Goal: Feedback & Contribution: Leave review/rating

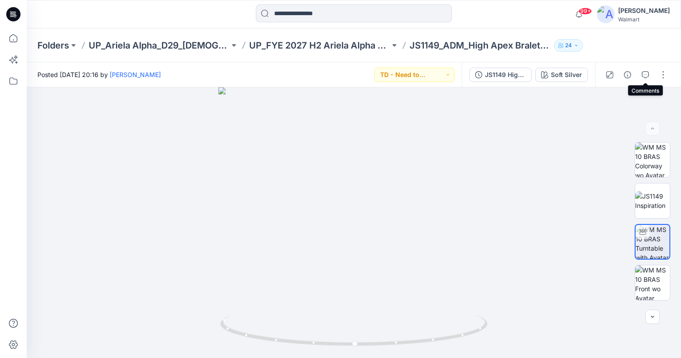
drag, startPoint x: 648, startPoint y: 76, endPoint x: 580, endPoint y: 91, distance: 69.7
click at [648, 76] on icon "button" at bounding box center [645, 74] width 7 height 7
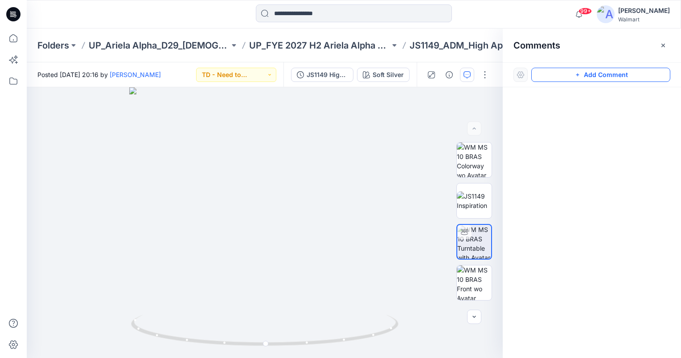
click at [645, 75] on button "Add Comment" at bounding box center [600, 75] width 139 height 14
click at [329, 172] on div "1" at bounding box center [265, 222] width 476 height 271
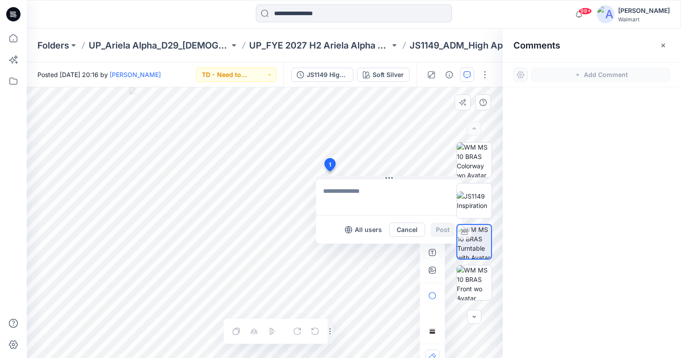
click at [342, 190] on textarea at bounding box center [389, 198] width 146 height 36
type textarea "**********"
click at [441, 229] on button "Post" at bounding box center [442, 230] width 25 height 14
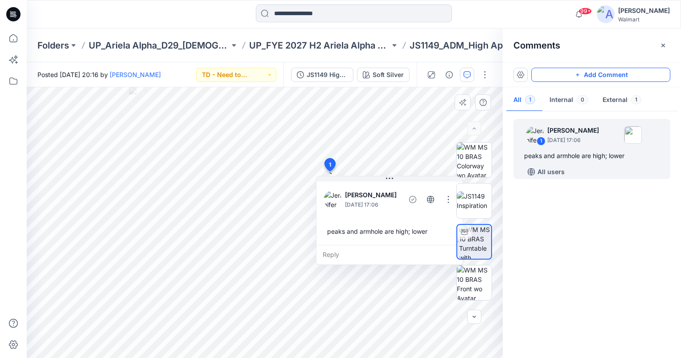
click at [626, 76] on button "Add Comment" at bounding box center [600, 75] width 139 height 14
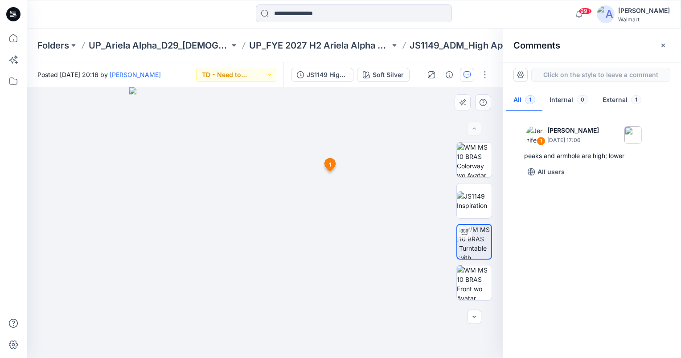
click at [264, 252] on div "2 1 Jennifer Yerkes October 02, 2025 17:06 peaks and armhole are high; lower Re…" at bounding box center [265, 222] width 476 height 271
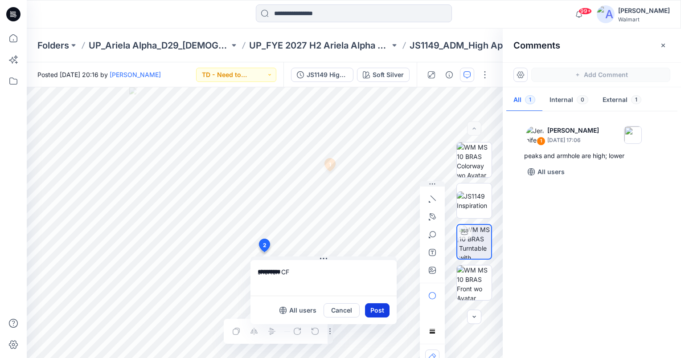
type textarea "**********"
click at [385, 310] on button "Post" at bounding box center [377, 310] width 25 height 14
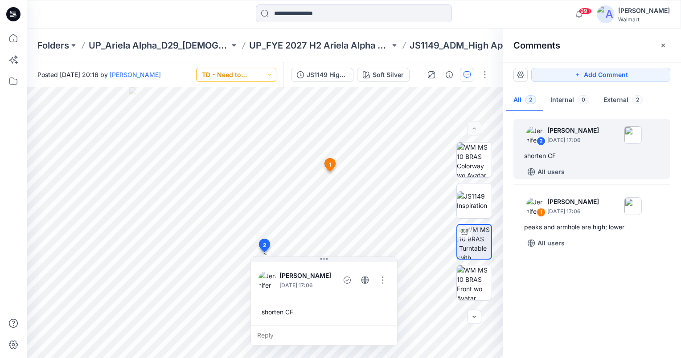
click at [261, 70] on button "TD - Need to Review" at bounding box center [236, 75] width 80 height 14
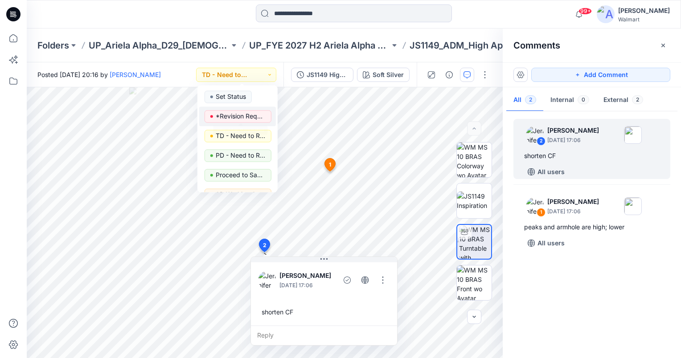
click at [247, 119] on p "*Revision Requested" at bounding box center [241, 117] width 50 height 12
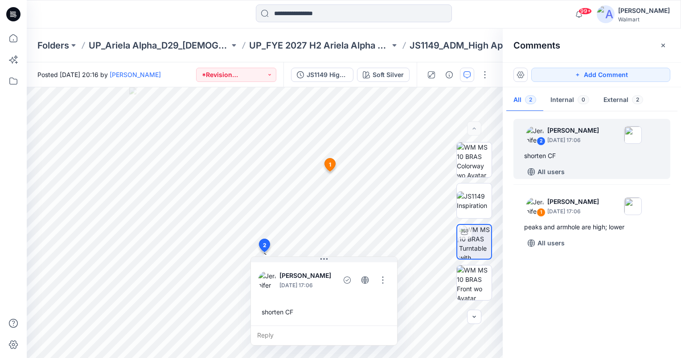
click at [320, 46] on p "UP_FYE 2027 H2 Ariela Alpha D29 Joyspun Bras" at bounding box center [319, 45] width 141 height 12
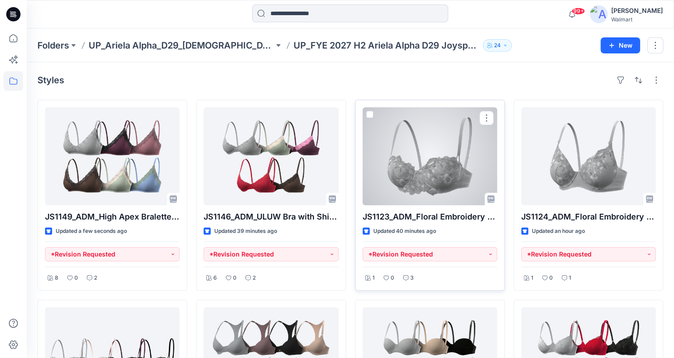
click at [424, 168] on div at bounding box center [430, 156] width 135 height 98
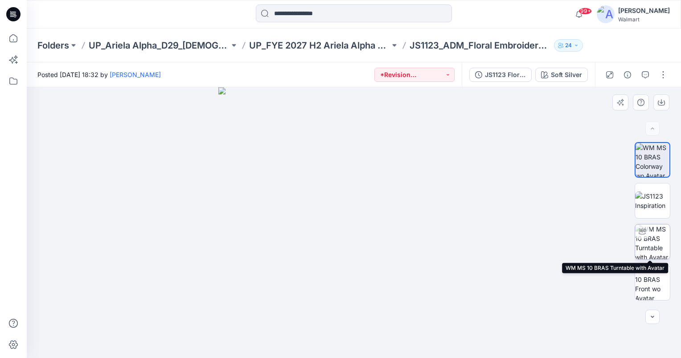
click at [653, 245] on img at bounding box center [652, 242] width 35 height 35
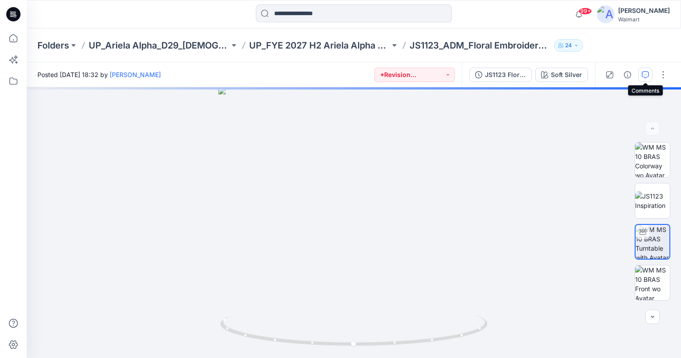
click at [639, 76] on button "button" at bounding box center [645, 75] width 14 height 14
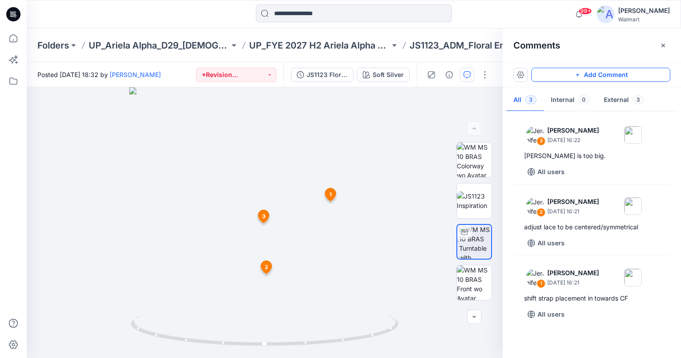
click at [608, 74] on button "Add Comment" at bounding box center [600, 75] width 139 height 14
click at [215, 213] on div "4 1 Jennifer Yerkes October 02, 2025 16:21 shift strap placement in towards CF …" at bounding box center [265, 222] width 476 height 271
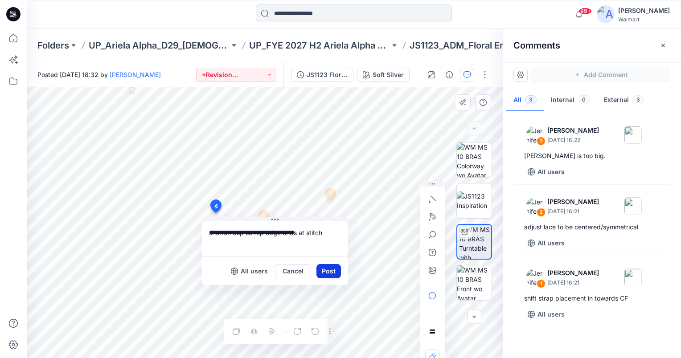
type textarea "**********"
click at [330, 271] on button "Post" at bounding box center [328, 271] width 25 height 14
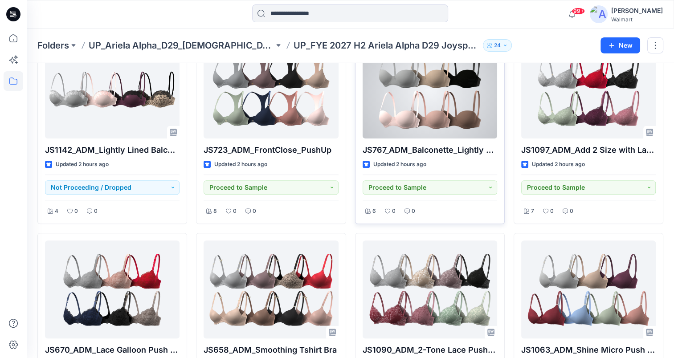
scroll to position [7, 0]
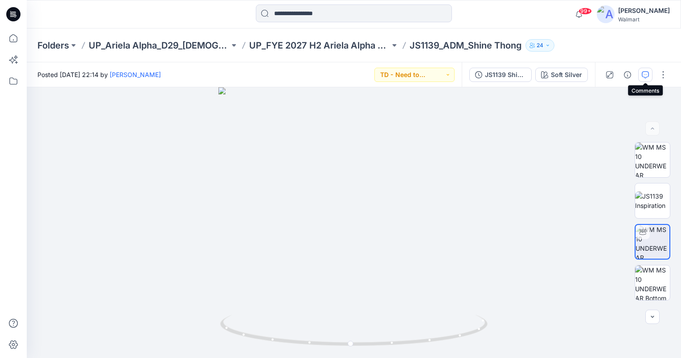
click at [648, 75] on icon "button" at bounding box center [645, 74] width 7 height 7
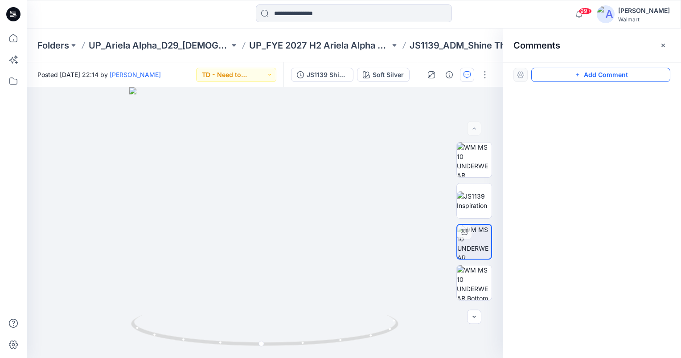
click at [654, 75] on button "Add Comment" at bounding box center [600, 75] width 139 height 14
click at [333, 164] on div "1" at bounding box center [265, 222] width 476 height 271
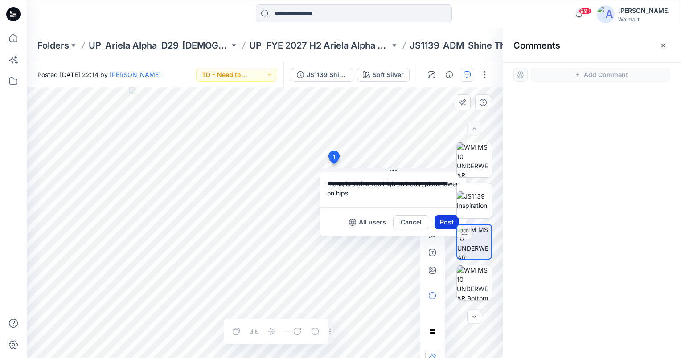
type textarea "**********"
click at [440, 221] on button "Post" at bounding box center [446, 222] width 25 height 14
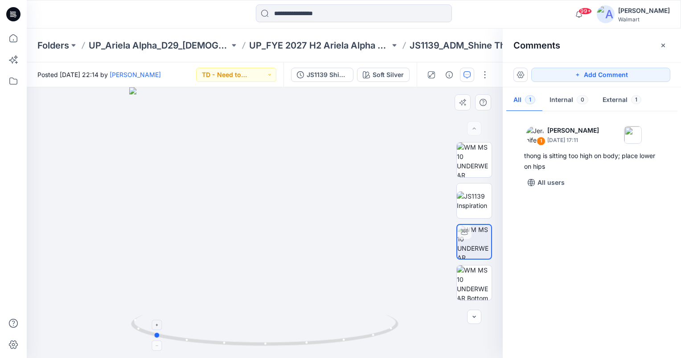
drag, startPoint x: 265, startPoint y: 343, endPoint x: 154, endPoint y: 333, distance: 111.9
click at [154, 333] on icon at bounding box center [266, 331] width 270 height 33
click at [663, 71] on button "Add Comment" at bounding box center [600, 75] width 139 height 14
click at [262, 152] on div "2" at bounding box center [265, 222] width 476 height 271
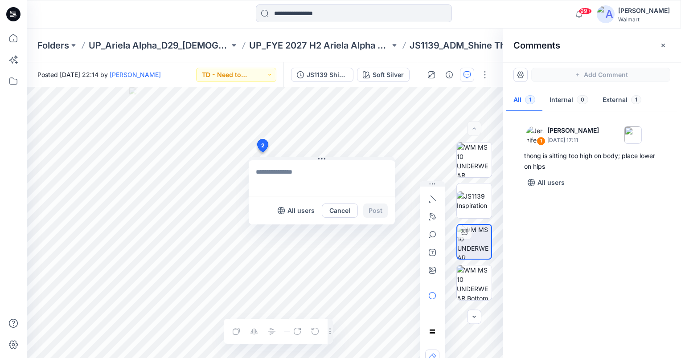
click at [298, 173] on textarea at bounding box center [322, 178] width 146 height 36
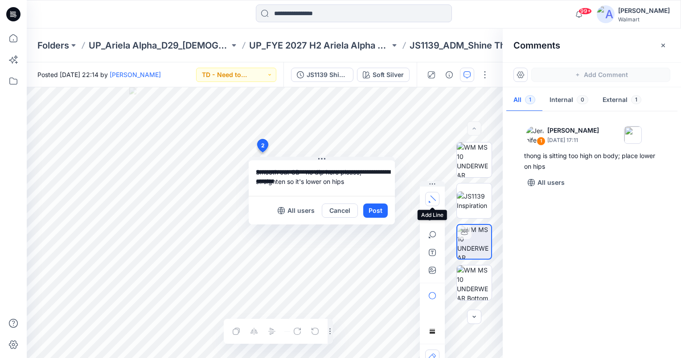
type textarea "**********"
click at [433, 198] on icon "button" at bounding box center [432, 198] width 5 height 5
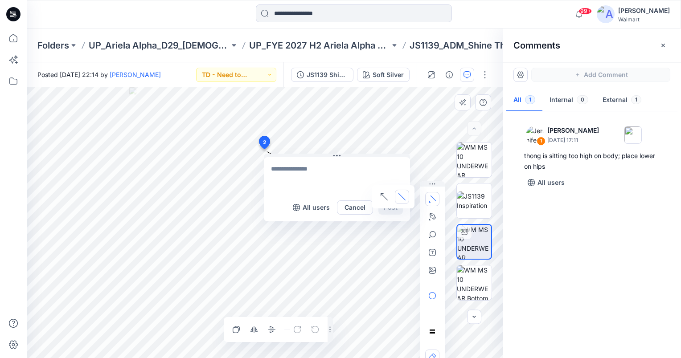
drag, startPoint x: 266, startPoint y: 153, endPoint x: 262, endPoint y: 147, distance: 7.0
click at [402, 196] on icon "button" at bounding box center [401, 196] width 7 height 7
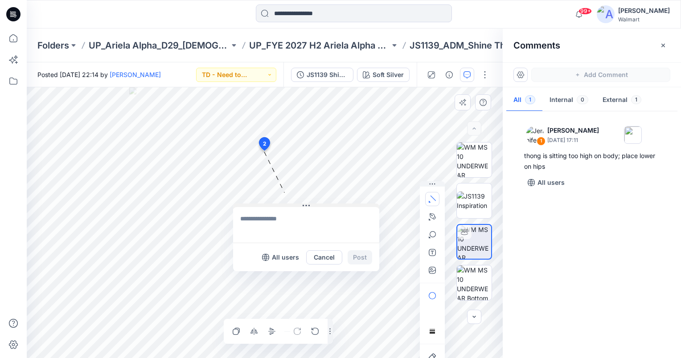
drag, startPoint x: 305, startPoint y: 156, endPoint x: 283, endPoint y: 207, distance: 55.1
click at [283, 207] on button at bounding box center [306, 206] width 146 height 5
click at [286, 218] on textarea at bounding box center [301, 227] width 146 height 36
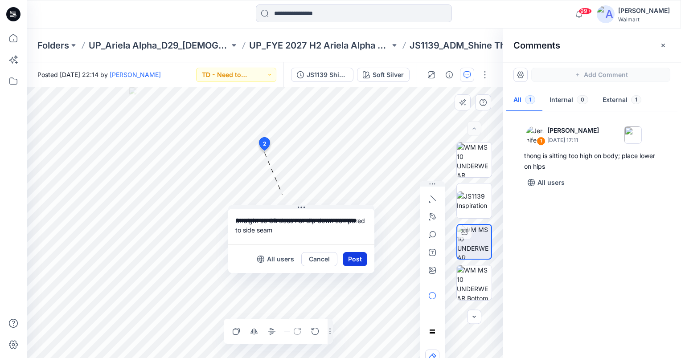
type textarea "**********"
click at [358, 256] on button "Post" at bounding box center [355, 259] width 25 height 14
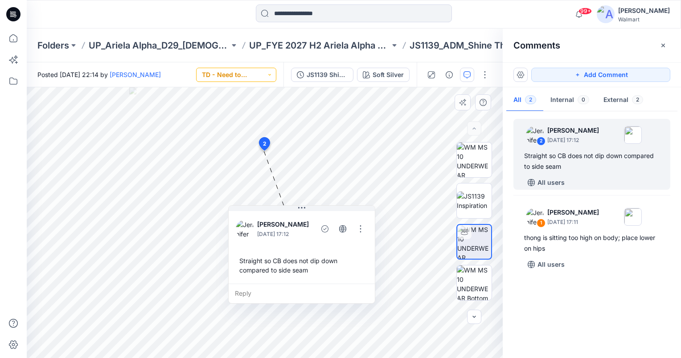
click at [263, 74] on button "TD - Need to Review" at bounding box center [236, 75] width 80 height 14
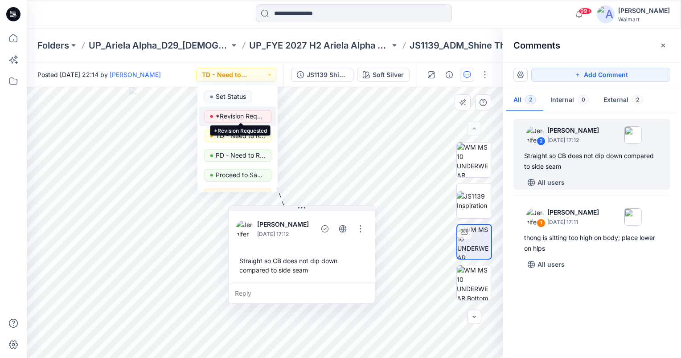
click at [252, 114] on p "*Revision Requested" at bounding box center [241, 117] width 50 height 12
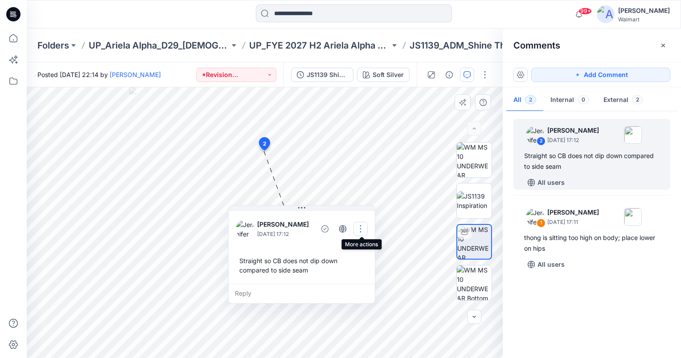
click at [358, 230] on button "button" at bounding box center [360, 229] width 14 height 14
click at [370, 248] on p "Edit comment" at bounding box center [364, 249] width 40 height 9
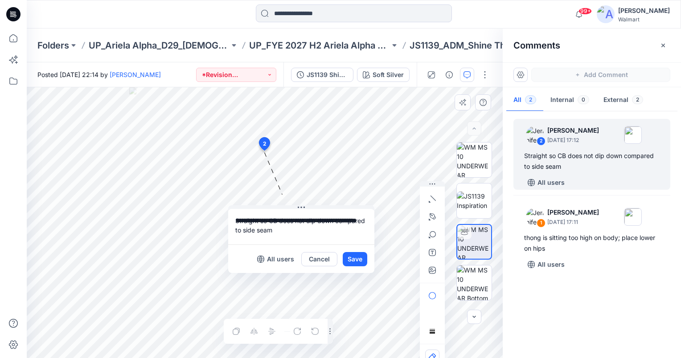
click at [201, 215] on div "**********" at bounding box center [265, 222] width 476 height 271
click at [360, 261] on button "Save" at bounding box center [355, 259] width 25 height 14
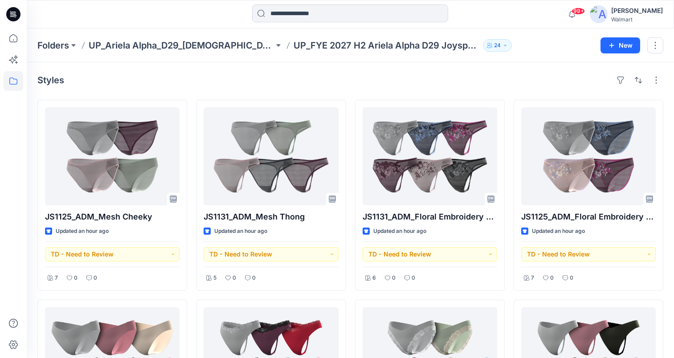
scroll to position [342, 0]
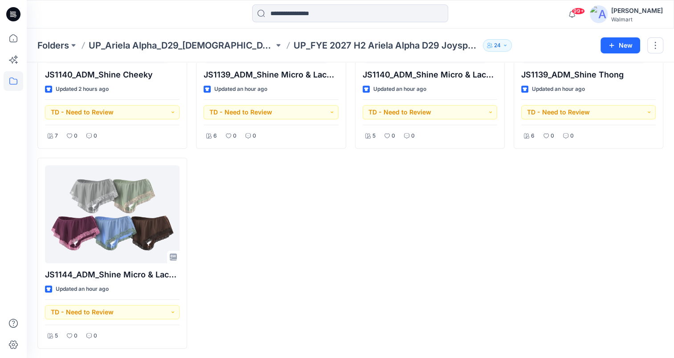
click at [387, 257] on div "JS1131_ADM_Floral Embroidery Thong Updated an hour ago TD - Need to Review 6 0 …" at bounding box center [430, 53] width 150 height 591
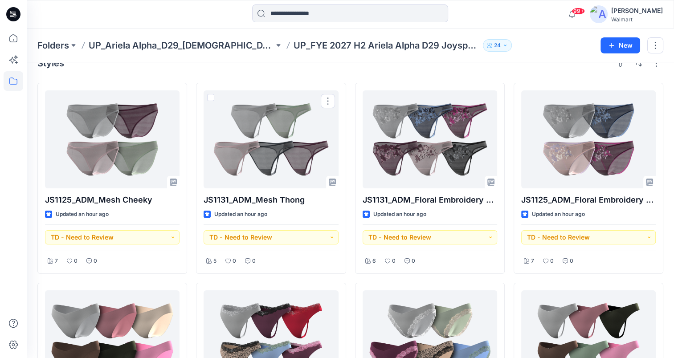
scroll to position [0, 0]
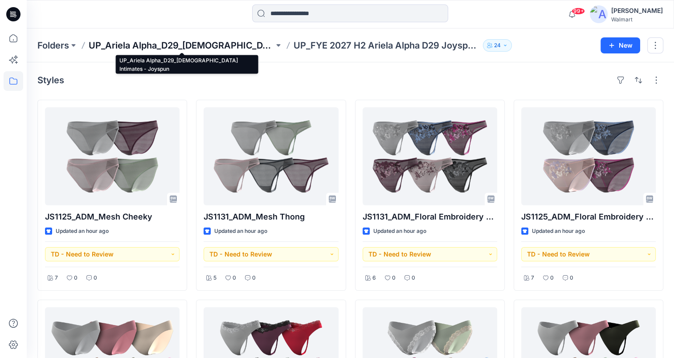
click at [227, 44] on p "UP_Ariela Alpha_D29_[DEMOGRAPHIC_DATA] Intimates - Joyspun" at bounding box center [181, 45] width 185 height 12
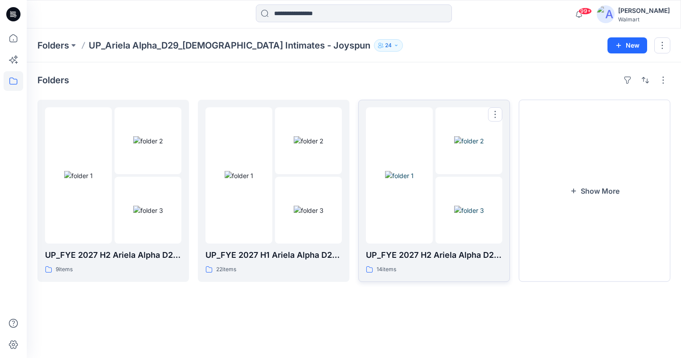
click at [417, 209] on div at bounding box center [399, 175] width 67 height 136
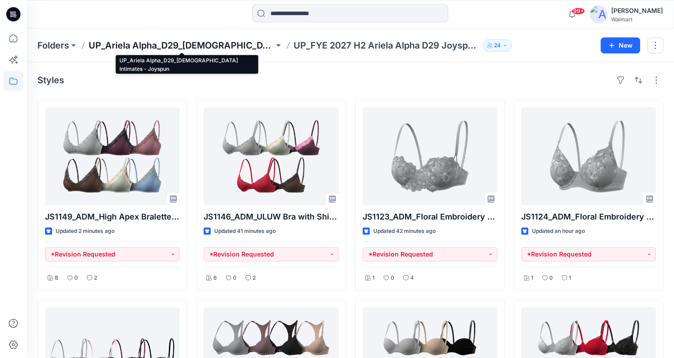
click at [234, 45] on p "UP_Ariela Alpha_D29_[DEMOGRAPHIC_DATA] Intimates - Joyspun" at bounding box center [181, 45] width 185 height 12
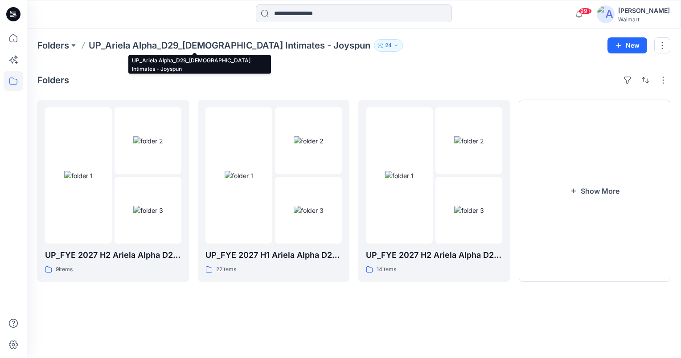
click at [119, 43] on p "UP_Ariela Alpha_D29_[DEMOGRAPHIC_DATA] Intimates - Joyspun" at bounding box center [230, 45] width 282 height 12
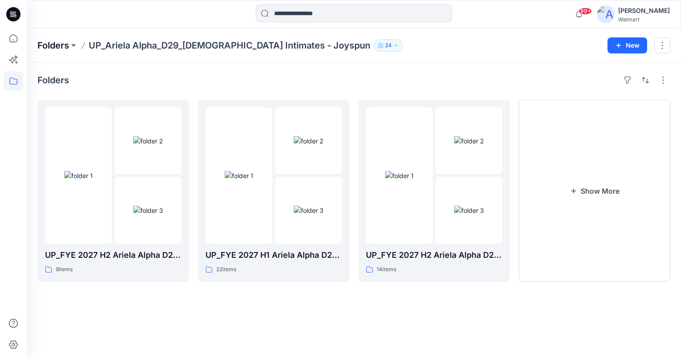
click at [50, 43] on p "Folders" at bounding box center [53, 45] width 32 height 12
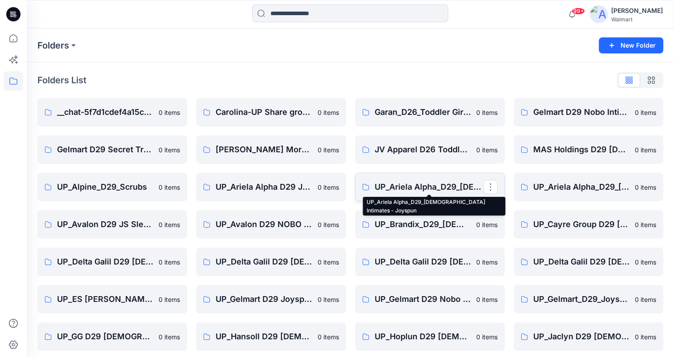
click at [422, 183] on p "UP_Ariela Alpha_D29_[DEMOGRAPHIC_DATA] Intimates - Joyspun" at bounding box center [429, 187] width 109 height 12
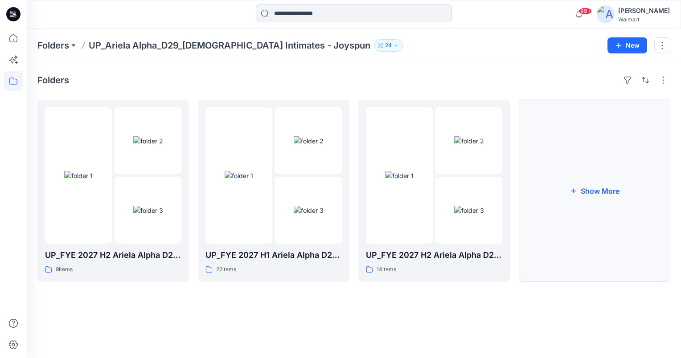
click at [581, 185] on button "Show More" at bounding box center [594, 191] width 151 height 182
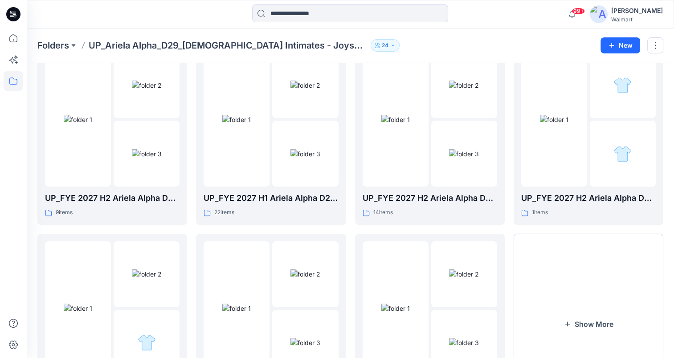
scroll to position [134, 0]
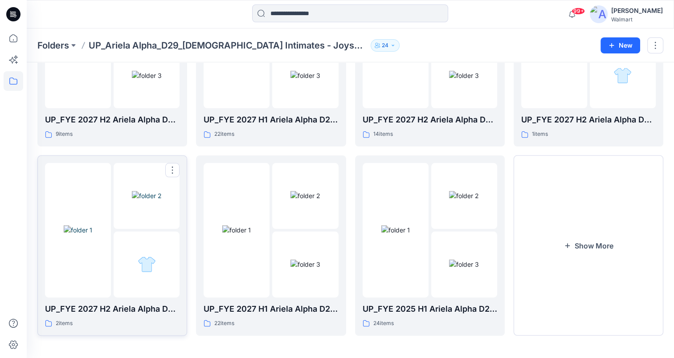
click at [82, 235] on img at bounding box center [78, 229] width 29 height 9
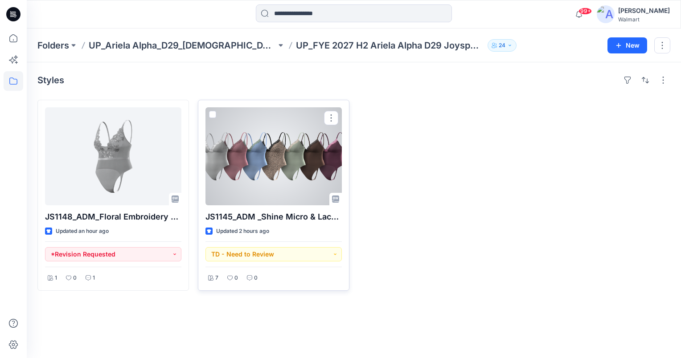
click at [273, 163] on div at bounding box center [273, 156] width 136 height 98
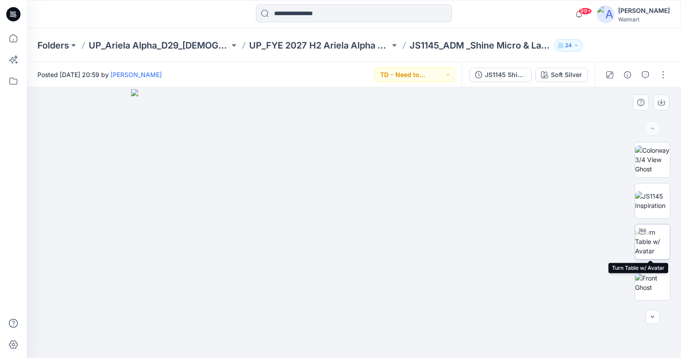
click at [649, 233] on img at bounding box center [652, 242] width 35 height 28
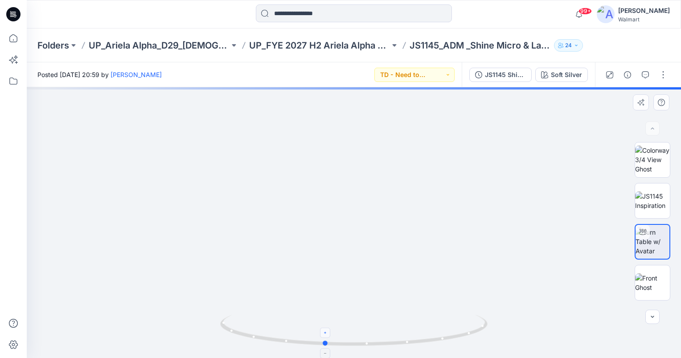
drag, startPoint x: 354, startPoint y: 343, endPoint x: 324, endPoint y: 335, distance: 30.4
click at [324, 335] on icon at bounding box center [355, 331] width 270 height 33
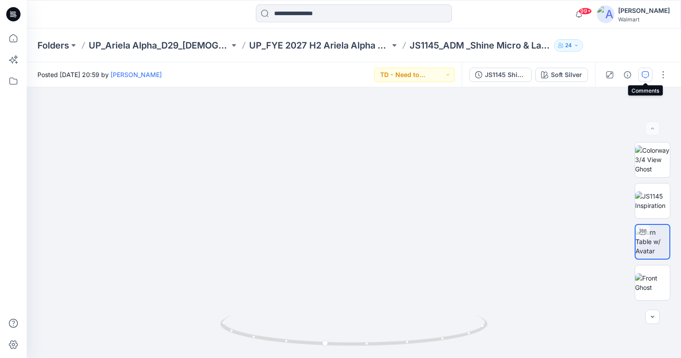
click at [648, 76] on icon "button" at bounding box center [645, 74] width 7 height 7
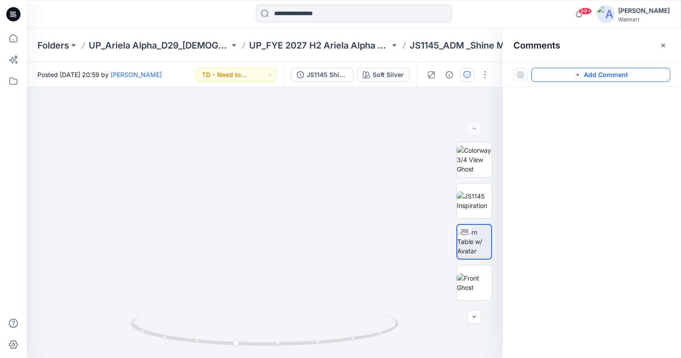
click at [611, 75] on button "Add Comment" at bounding box center [600, 75] width 139 height 14
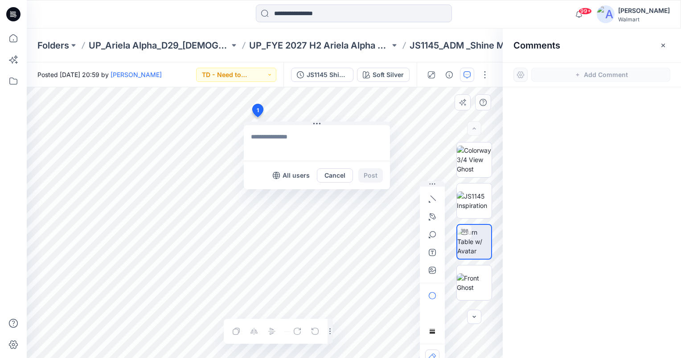
click at [257, 117] on div "1 All users Cancel Post Layer 1" at bounding box center [265, 222] width 476 height 271
click at [277, 140] on textarea at bounding box center [317, 143] width 146 height 36
type textarea "**********"
click at [368, 178] on button "Post" at bounding box center [370, 175] width 25 height 14
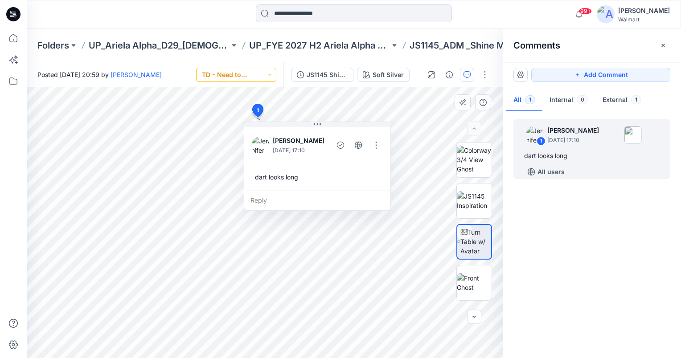
click at [267, 81] on button "TD - Need to Review" at bounding box center [236, 75] width 80 height 14
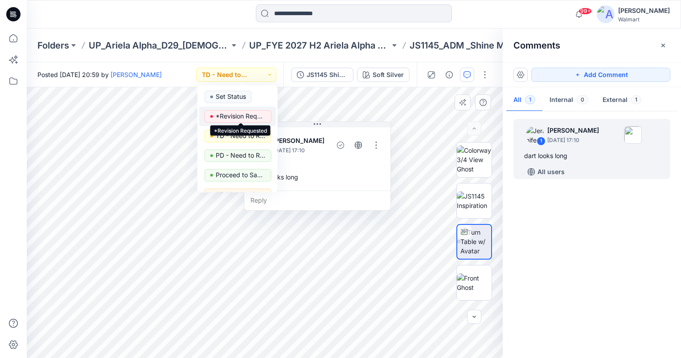
click at [250, 115] on p "*Revision Requested" at bounding box center [241, 117] width 50 height 12
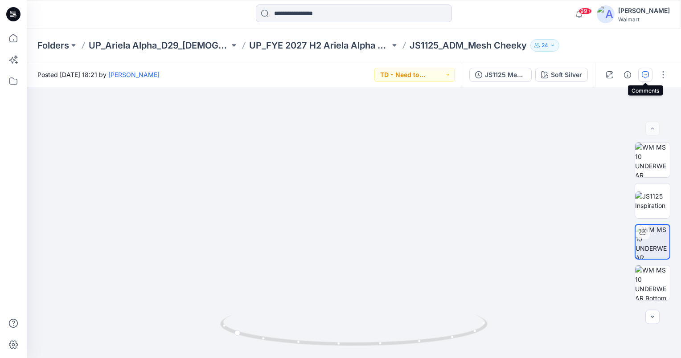
click at [649, 74] on button "button" at bounding box center [645, 75] width 14 height 14
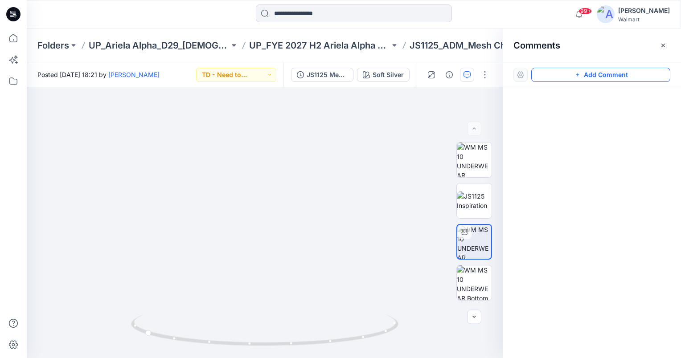
click at [619, 73] on button "Add Comment" at bounding box center [600, 75] width 139 height 14
click at [149, 183] on div "1" at bounding box center [265, 222] width 476 height 271
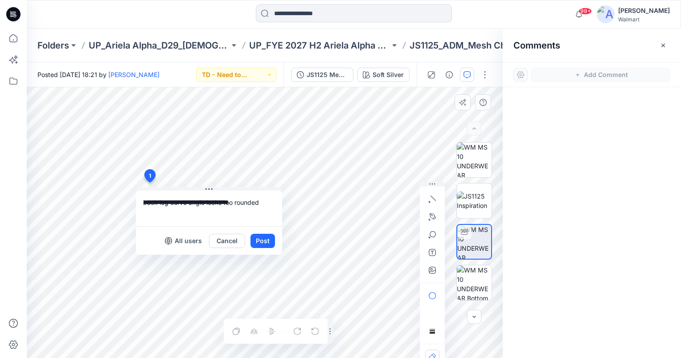
click at [122, 202] on div "**********" at bounding box center [265, 222] width 476 height 271
type textarea "**********"
click at [261, 241] on button "Post" at bounding box center [262, 241] width 25 height 14
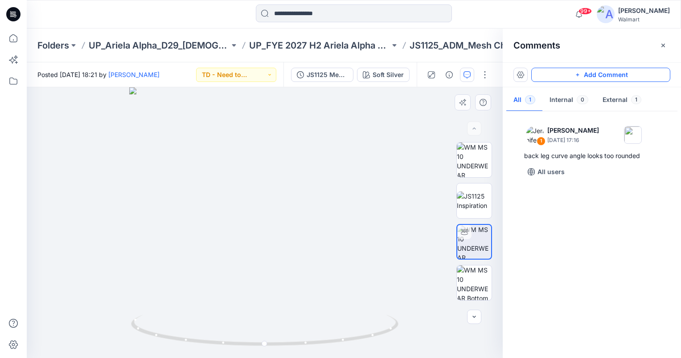
click at [593, 74] on button "Add Comment" at bounding box center [600, 75] width 139 height 14
click at [305, 194] on div "2" at bounding box center [265, 222] width 476 height 271
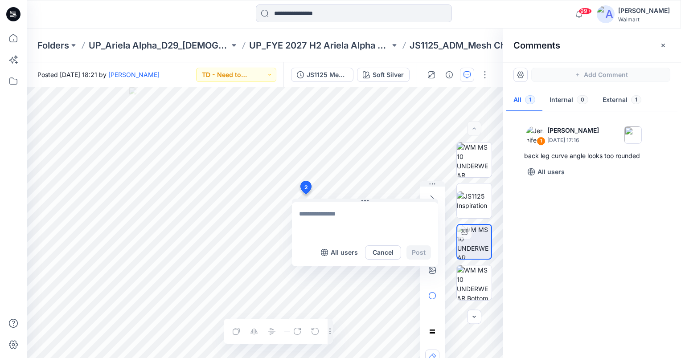
click at [316, 212] on textarea at bounding box center [365, 220] width 146 height 36
click at [289, 216] on div "**********" at bounding box center [265, 222] width 476 height 271
type textarea "**********"
click at [429, 251] on button "Post" at bounding box center [418, 253] width 25 height 14
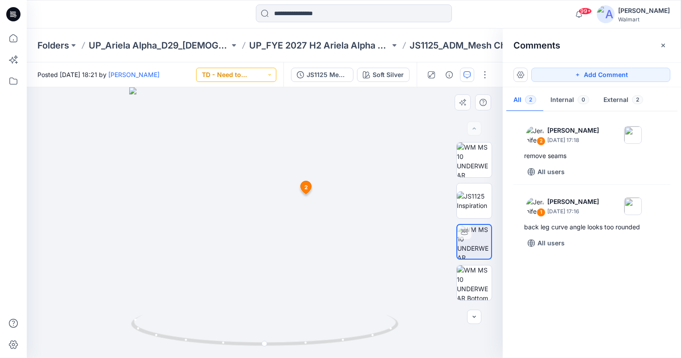
click at [244, 79] on button "TD - Need to Review" at bounding box center [236, 75] width 80 height 14
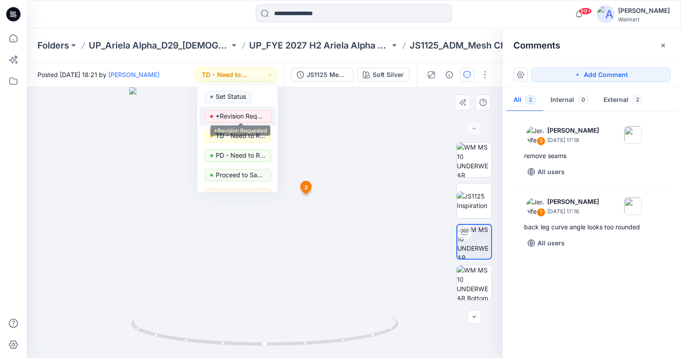
click at [254, 117] on p "*Revision Requested" at bounding box center [241, 117] width 50 height 12
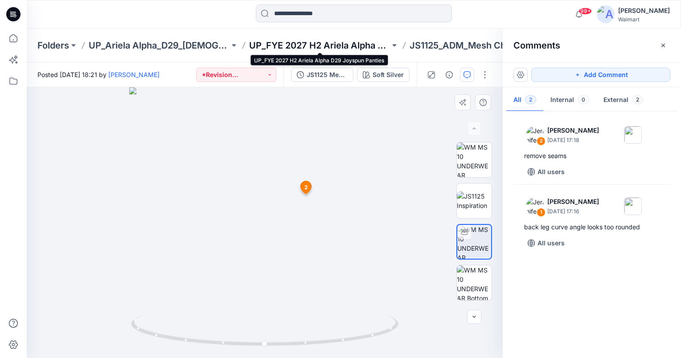
click at [348, 43] on p "UP_FYE 2027 H2 Ariela Alpha D29 Joyspun Panties" at bounding box center [319, 45] width 141 height 12
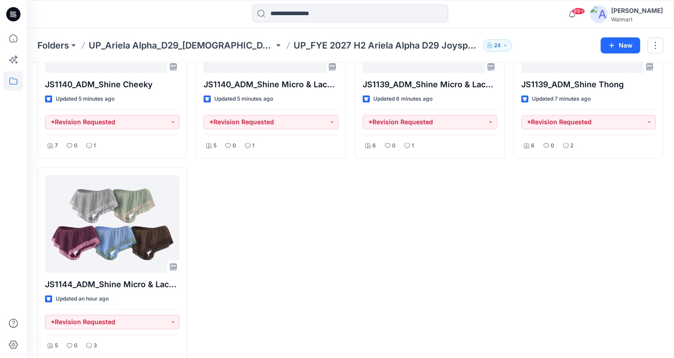
scroll to position [342, 0]
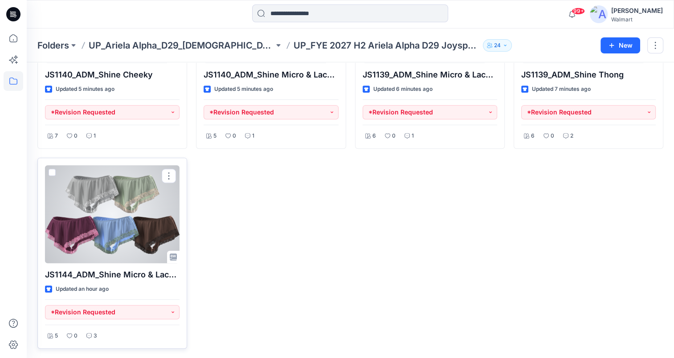
click at [140, 230] on div at bounding box center [112, 214] width 135 height 98
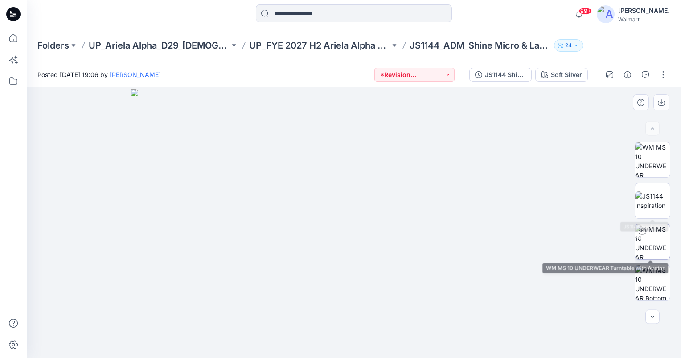
click at [651, 246] on img at bounding box center [652, 242] width 35 height 35
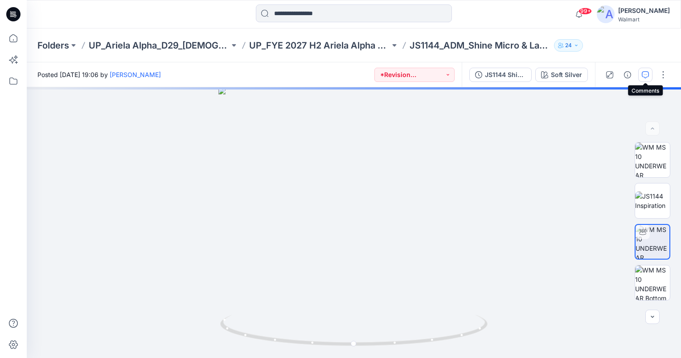
click at [647, 76] on icon "button" at bounding box center [645, 74] width 7 height 7
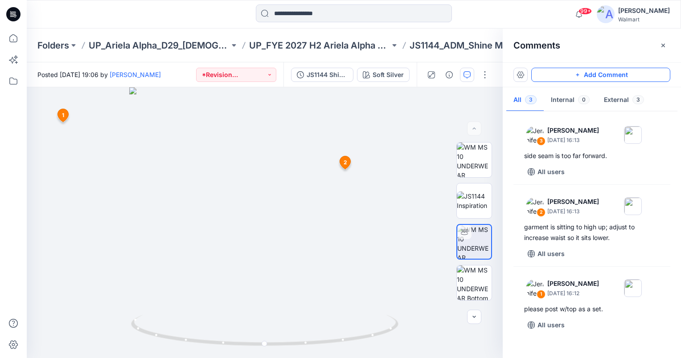
click at [633, 75] on button "Add Comment" at bounding box center [600, 75] width 139 height 14
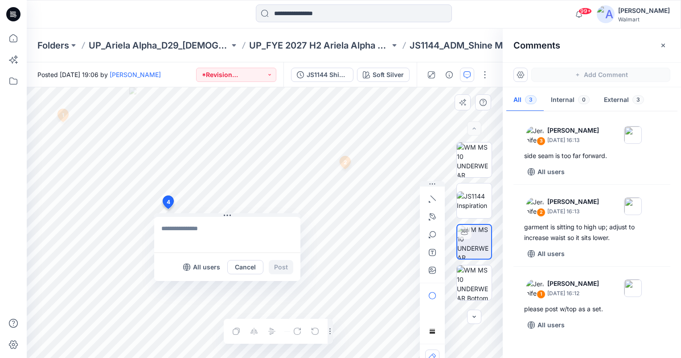
click at [168, 209] on div "4 All users Cancel Post 1 Jennifer Yerkes October 02, 2025 16:12 please post w/…" at bounding box center [265, 222] width 476 height 271
click at [170, 232] on textarea at bounding box center [227, 235] width 146 height 36
type textarea "**********"
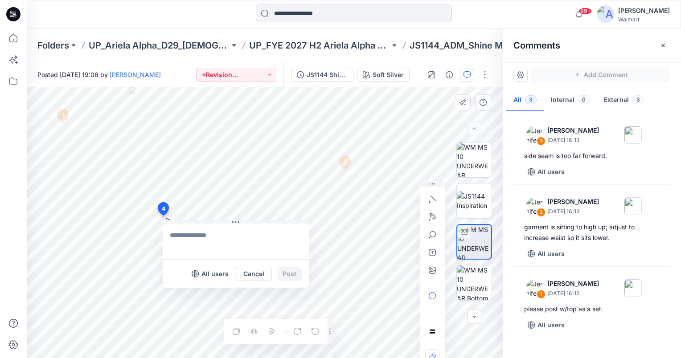
drag, startPoint x: 169, startPoint y: 201, endPoint x: 163, endPoint y: 210, distance: 11.2
click at [215, 234] on textarea at bounding box center [222, 243] width 146 height 36
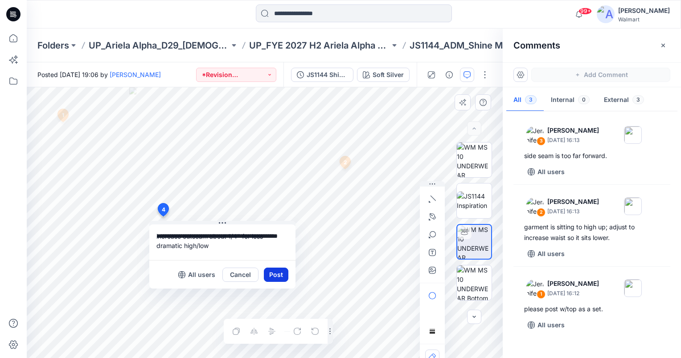
type textarea "**********"
click at [281, 275] on button "Post" at bounding box center [276, 275] width 25 height 14
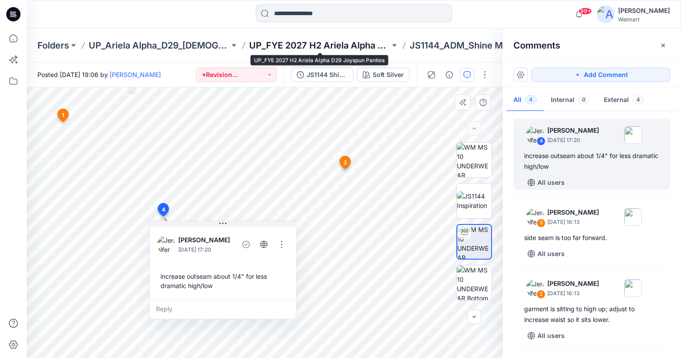
click at [356, 44] on p "UP_FYE 2027 H2 Ariela Alpha D29 Joyspun Panties" at bounding box center [319, 45] width 141 height 12
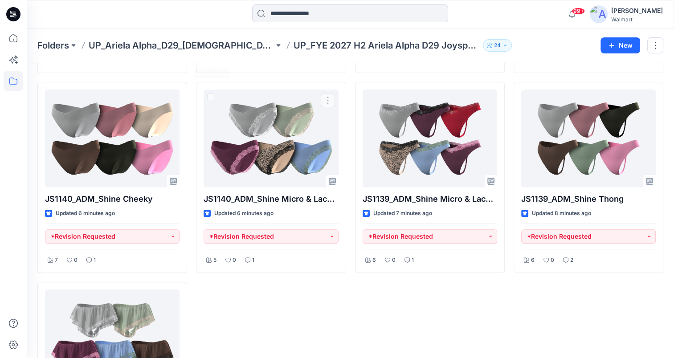
scroll to position [164, 0]
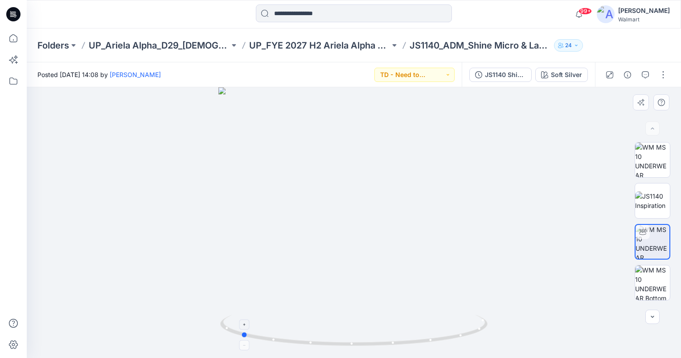
drag, startPoint x: 355, startPoint y: 346, endPoint x: 240, endPoint y: 329, distance: 116.2
click at [240, 329] on icon at bounding box center [355, 331] width 270 height 33
click at [647, 73] on icon "button" at bounding box center [645, 74] width 7 height 7
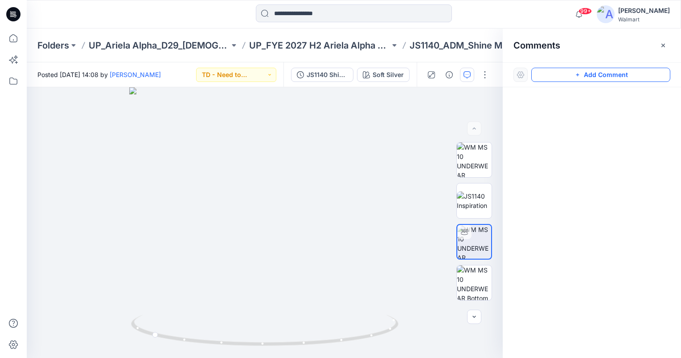
click at [638, 72] on button "Add Comment" at bounding box center [600, 75] width 139 height 14
click at [266, 169] on div "1" at bounding box center [265, 222] width 476 height 271
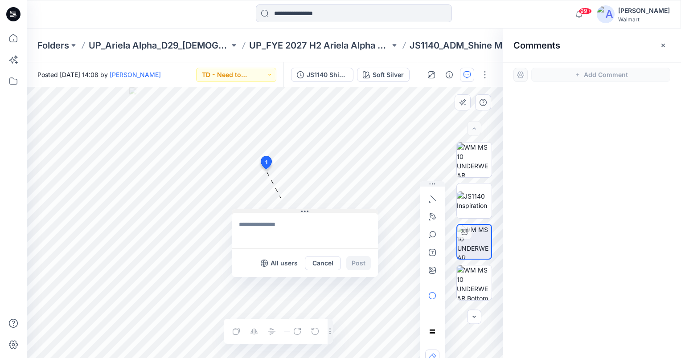
drag, startPoint x: 295, startPoint y: 175, endPoint x: 272, endPoint y: 216, distance: 47.1
click at [272, 215] on button at bounding box center [305, 211] width 146 height 5
click at [266, 225] on textarea at bounding box center [302, 236] width 146 height 36
paste textarea "**********"
type textarea "**********"
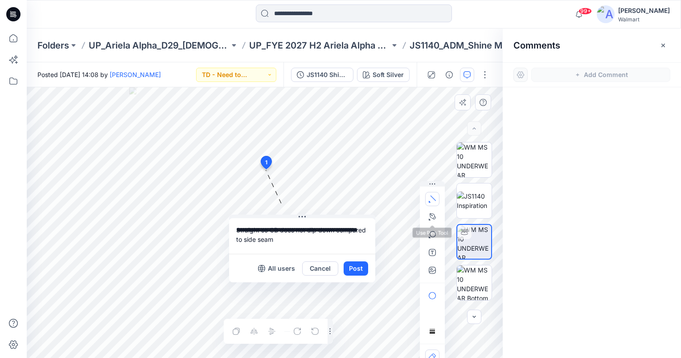
click at [431, 201] on icon "button" at bounding box center [432, 199] width 7 height 7
click at [363, 274] on button "Post" at bounding box center [356, 269] width 25 height 14
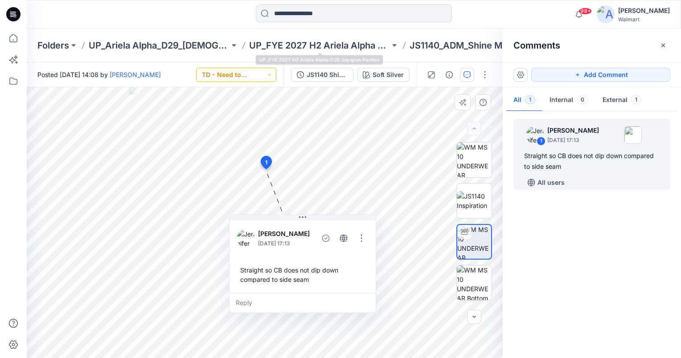
click at [272, 75] on button "TD - Need to Review" at bounding box center [236, 75] width 80 height 14
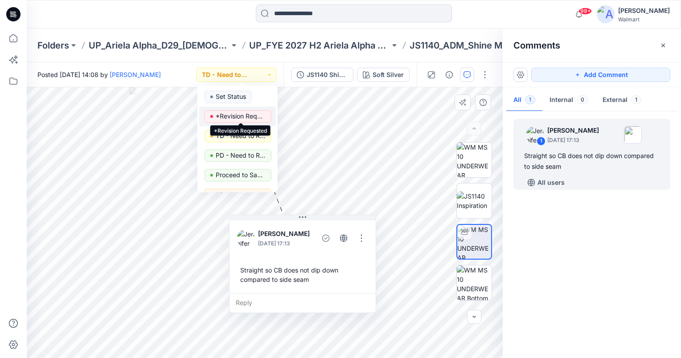
click at [246, 116] on p "*Revision Requested" at bounding box center [241, 117] width 50 height 12
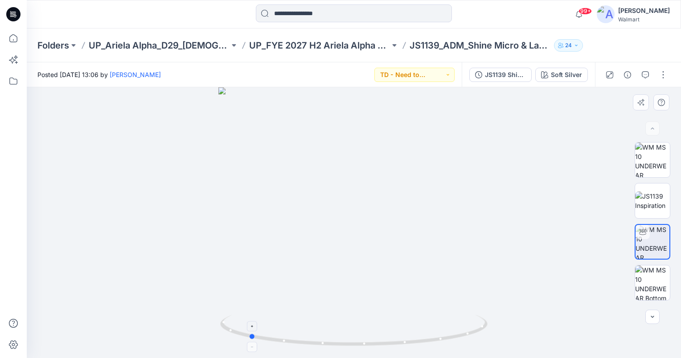
drag, startPoint x: 354, startPoint y: 344, endPoint x: 249, endPoint y: 342, distance: 105.2
click at [249, 342] on icon at bounding box center [355, 331] width 270 height 33
click at [648, 74] on icon "button" at bounding box center [645, 74] width 7 height 7
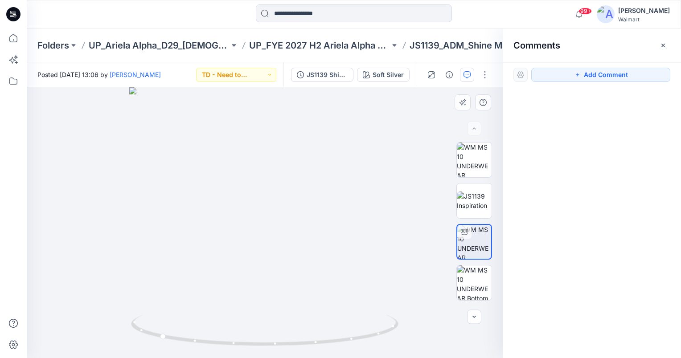
drag, startPoint x: 643, startPoint y: 77, endPoint x: 391, endPoint y: 169, distance: 268.4
click at [643, 78] on button "Add Comment" at bounding box center [600, 75] width 139 height 14
click at [261, 151] on div "1" at bounding box center [265, 222] width 476 height 271
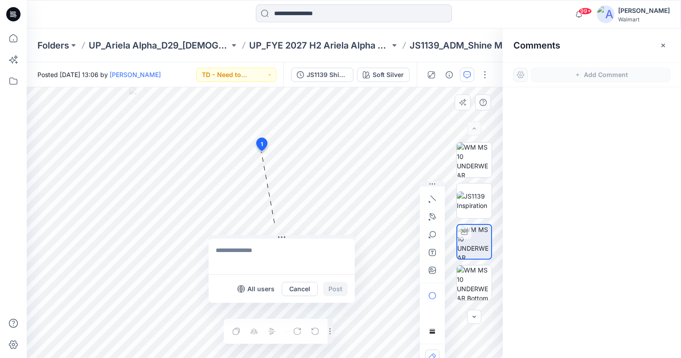
drag, startPoint x: 269, startPoint y: 156, endPoint x: 230, endPoint y: 250, distance: 102.3
click at [229, 236] on button at bounding box center [282, 237] width 146 height 5
click at [230, 253] on textarea at bounding box center [281, 257] width 146 height 36
paste textarea "**********"
type textarea "**********"
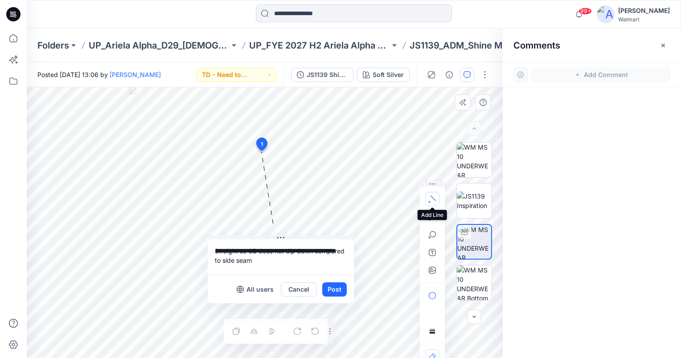
click at [430, 199] on icon "button" at bounding box center [432, 199] width 7 height 7
click at [341, 292] on button "Post" at bounding box center [334, 290] width 25 height 14
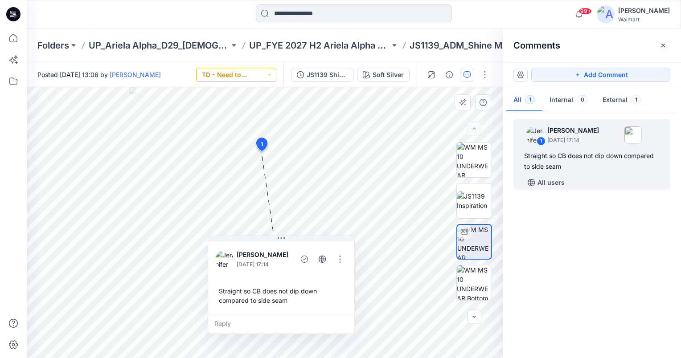
click at [259, 70] on button "TD - Need to Review" at bounding box center [236, 75] width 80 height 14
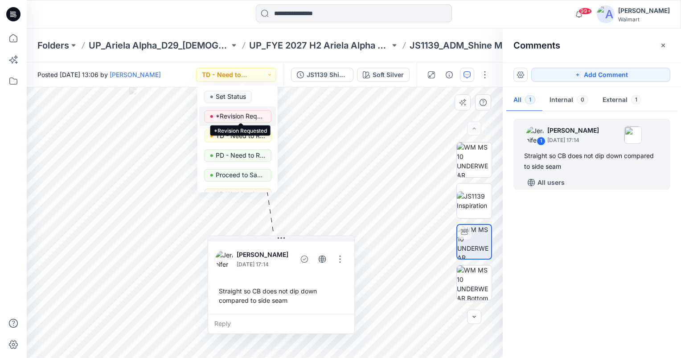
click at [249, 117] on p "*Revision Requested" at bounding box center [241, 117] width 50 height 12
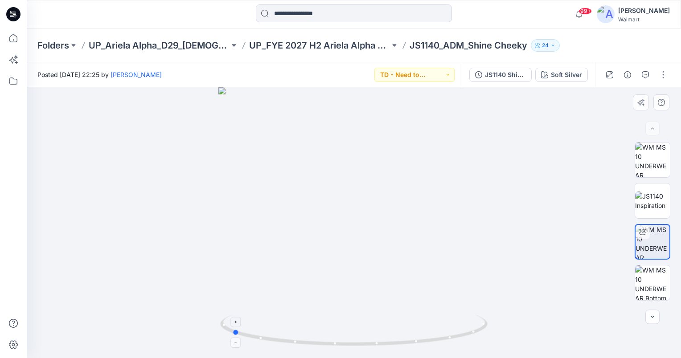
drag, startPoint x: 337, startPoint y: 342, endPoint x: 233, endPoint y: 329, distance: 105.5
click at [233, 329] on icon at bounding box center [355, 331] width 270 height 33
click at [648, 75] on icon "button" at bounding box center [645, 74] width 7 height 7
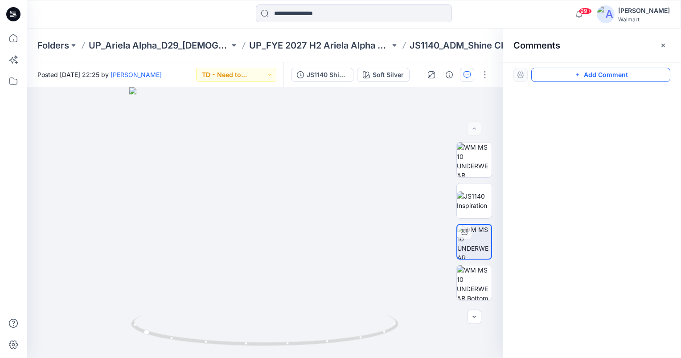
click at [631, 75] on button "Add Comment" at bounding box center [600, 75] width 139 height 14
click at [266, 168] on div "1" at bounding box center [265, 222] width 476 height 271
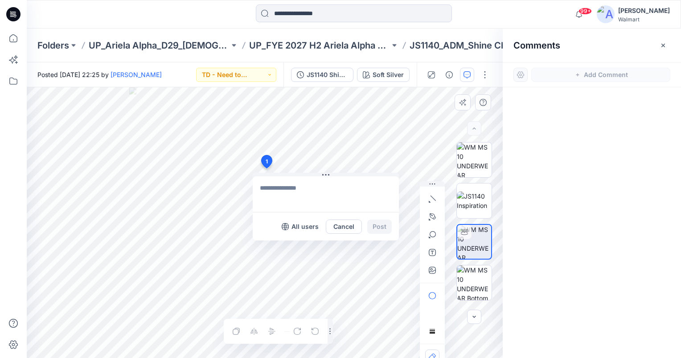
click at [313, 191] on textarea at bounding box center [326, 194] width 146 height 36
type textarea "**********"
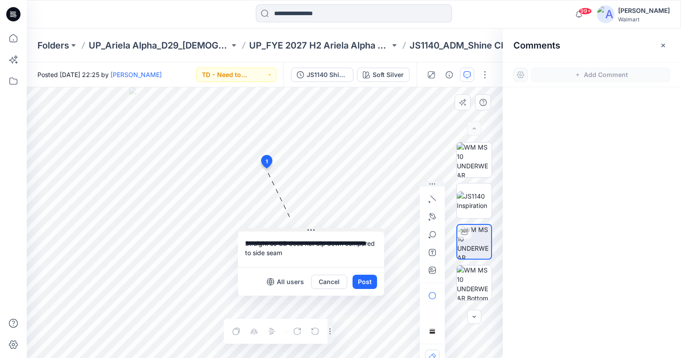
drag, startPoint x: 314, startPoint y: 176, endPoint x: 304, endPoint y: 235, distance: 59.7
click at [297, 233] on button at bounding box center [311, 230] width 146 height 5
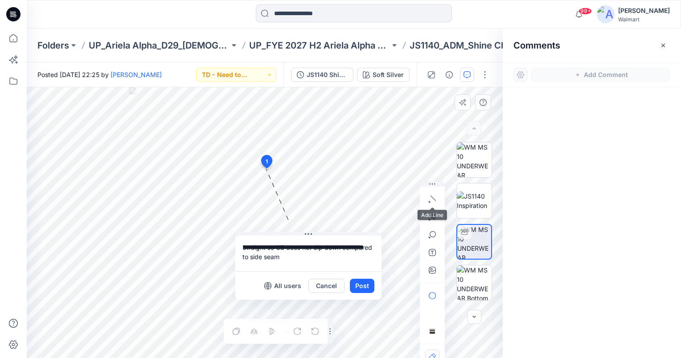
drag, startPoint x: 435, startPoint y: 198, endPoint x: 421, endPoint y: 203, distance: 15.6
click at [435, 198] on icon "button" at bounding box center [432, 199] width 7 height 7
click at [359, 283] on button "Post" at bounding box center [362, 286] width 25 height 14
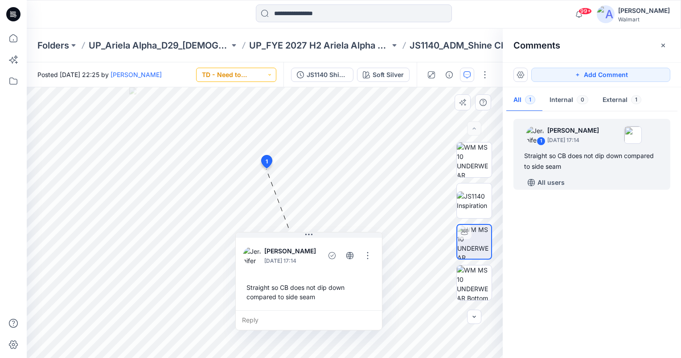
click at [254, 76] on button "TD - Need to Review" at bounding box center [236, 75] width 80 height 14
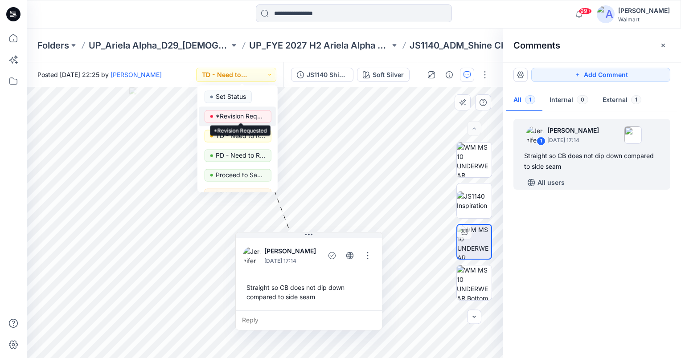
click at [246, 118] on p "*Revision Requested" at bounding box center [241, 117] width 50 height 12
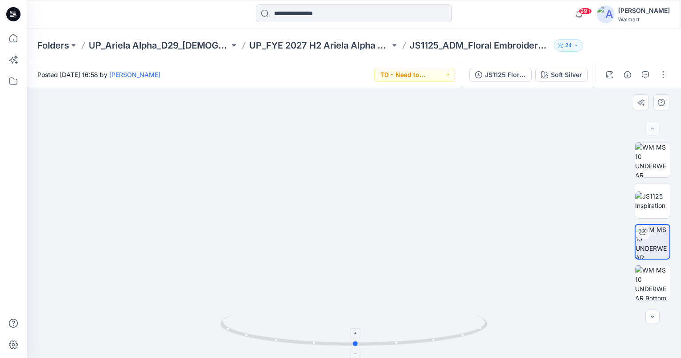
drag, startPoint x: 355, startPoint y: 343, endPoint x: 357, endPoint y: 321, distance: 22.4
click at [357, 323] on icon at bounding box center [355, 331] width 270 height 33
drag, startPoint x: 354, startPoint y: 344, endPoint x: 231, endPoint y: 335, distance: 123.4
click at [231, 335] on icon at bounding box center [355, 331] width 270 height 33
click at [643, 76] on icon "button" at bounding box center [645, 74] width 7 height 7
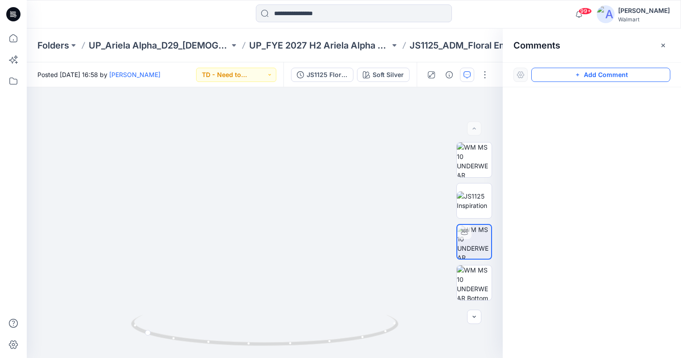
click at [559, 72] on button "Add Comment" at bounding box center [600, 75] width 139 height 14
click at [355, 187] on div "1" at bounding box center [265, 222] width 476 height 271
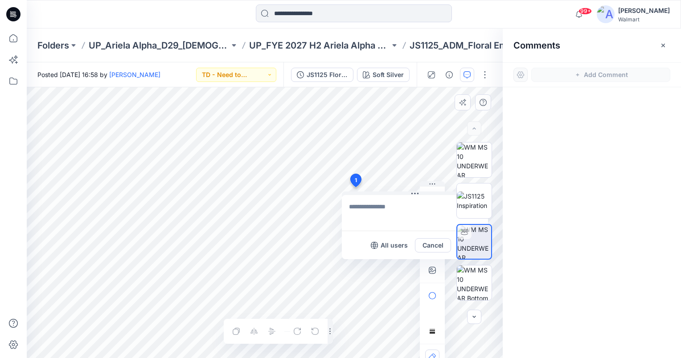
click at [362, 205] on textarea at bounding box center [415, 213] width 146 height 36
type textarea "**********"
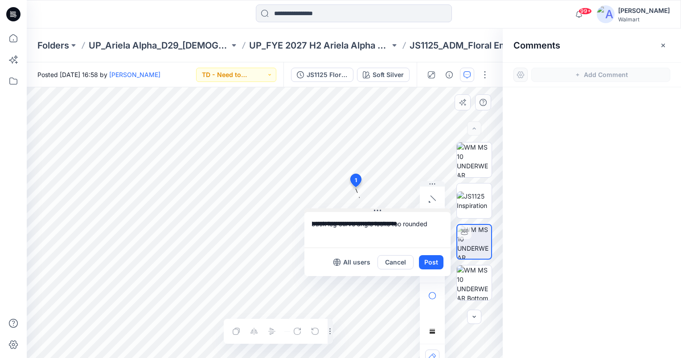
drag, startPoint x: 389, startPoint y: 194, endPoint x: 351, endPoint y: 211, distance: 41.1
click at [351, 211] on button at bounding box center [377, 211] width 146 height 5
click at [434, 260] on button "Post" at bounding box center [431, 262] width 25 height 14
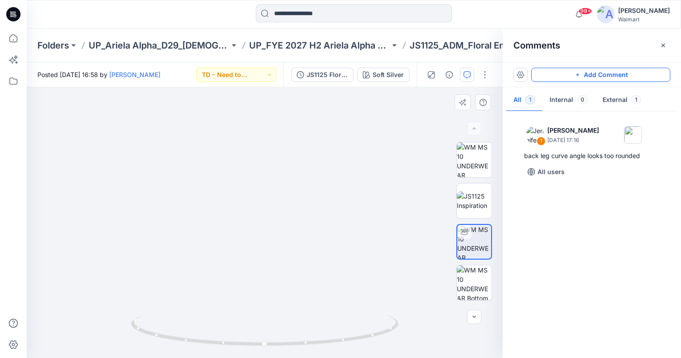
click at [639, 75] on button "Add Comment" at bounding box center [600, 75] width 139 height 14
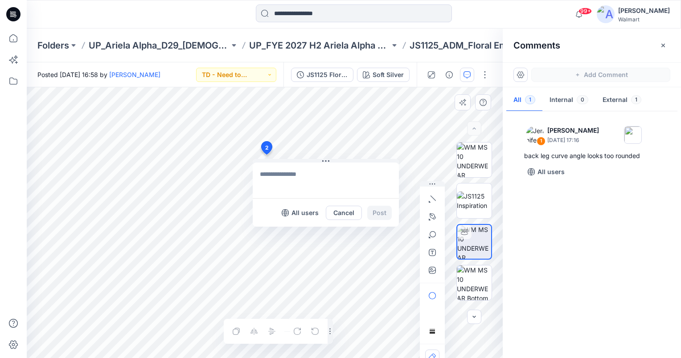
click at [266, 155] on div "2 All users Cancel Post Layer 1" at bounding box center [265, 222] width 476 height 271
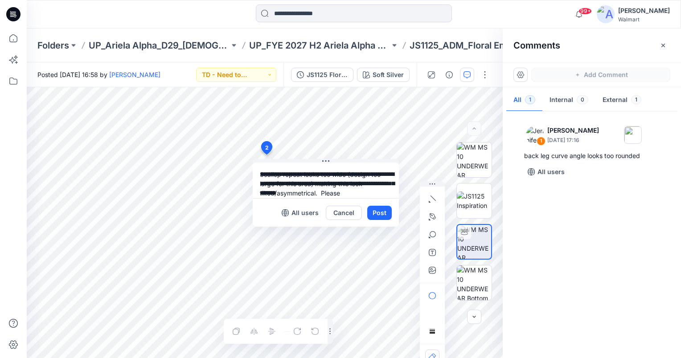
click at [224, 155] on div "**********" at bounding box center [265, 222] width 476 height 271
type textarea "**********"
click at [385, 215] on button "Post" at bounding box center [379, 213] width 25 height 14
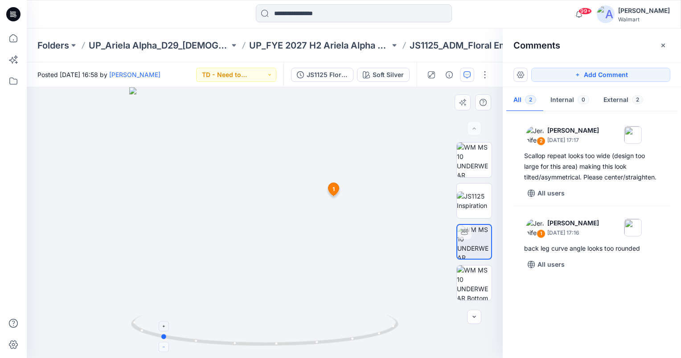
drag, startPoint x: 263, startPoint y: 344, endPoint x: 159, endPoint y: 343, distance: 104.3
click at [159, 343] on icon at bounding box center [266, 331] width 270 height 33
click at [266, 78] on button "TD - Need to Review" at bounding box center [236, 75] width 80 height 14
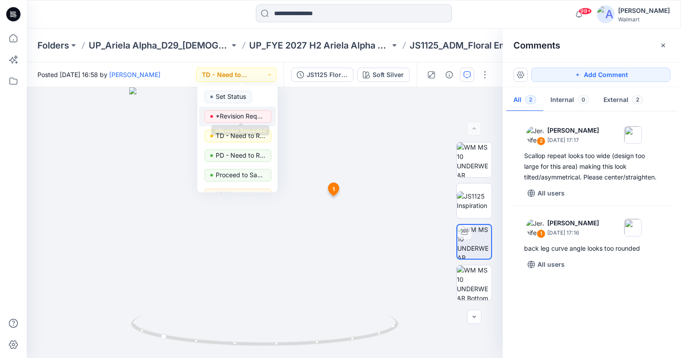
click at [243, 117] on p "*Revision Requested" at bounding box center [241, 117] width 50 height 12
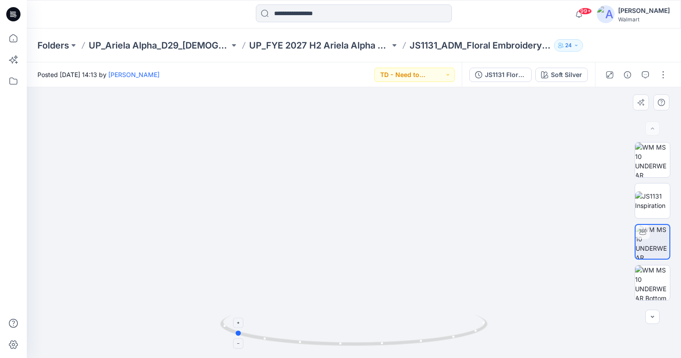
drag, startPoint x: 347, startPoint y: 344, endPoint x: 235, endPoint y: 332, distance: 112.5
click at [235, 332] on icon at bounding box center [355, 331] width 270 height 33
drag, startPoint x: 238, startPoint y: 332, endPoint x: 357, endPoint y: 327, distance: 119.1
click at [357, 327] on icon at bounding box center [355, 331] width 270 height 33
click at [646, 74] on icon "button" at bounding box center [645, 74] width 7 height 7
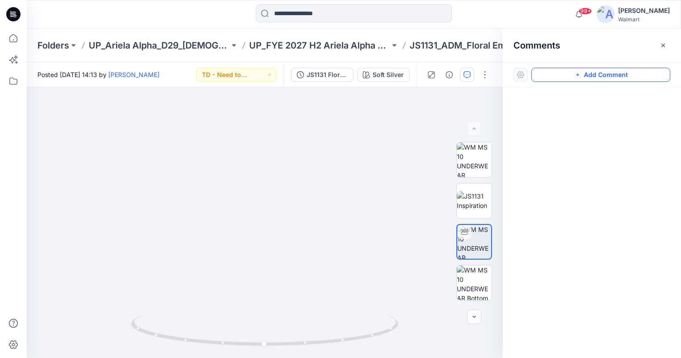
click at [592, 74] on button "Add Comment" at bounding box center [600, 75] width 139 height 14
click at [268, 144] on div "1" at bounding box center [265, 222] width 476 height 271
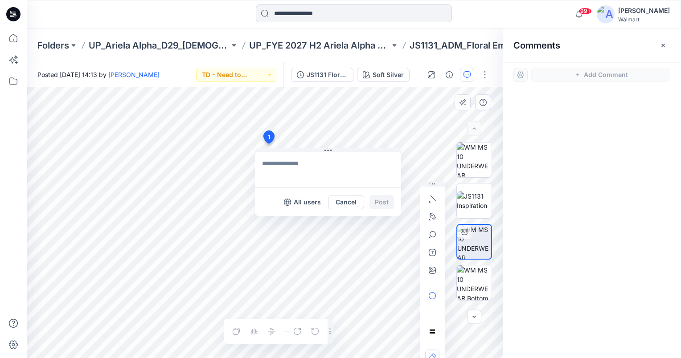
click at [279, 162] on textarea at bounding box center [328, 170] width 146 height 36
type textarea "**********"
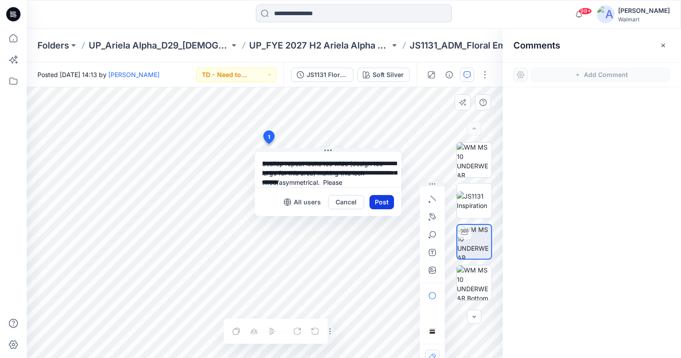
click at [388, 198] on button "Post" at bounding box center [381, 202] width 25 height 14
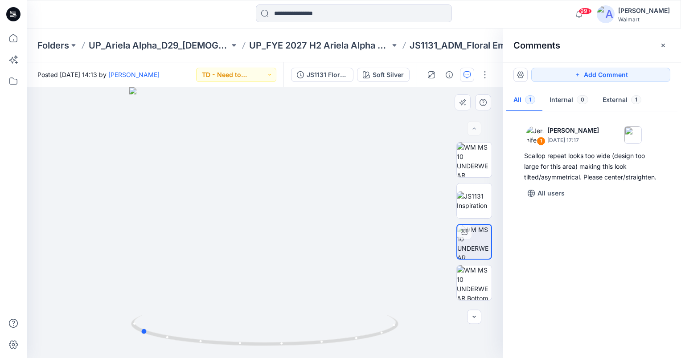
drag, startPoint x: 266, startPoint y: 344, endPoint x: 450, endPoint y: 188, distance: 241.6
click at [143, 330] on icon at bounding box center [266, 331] width 270 height 33
click at [609, 75] on button "Add Comment" at bounding box center [600, 75] width 139 height 14
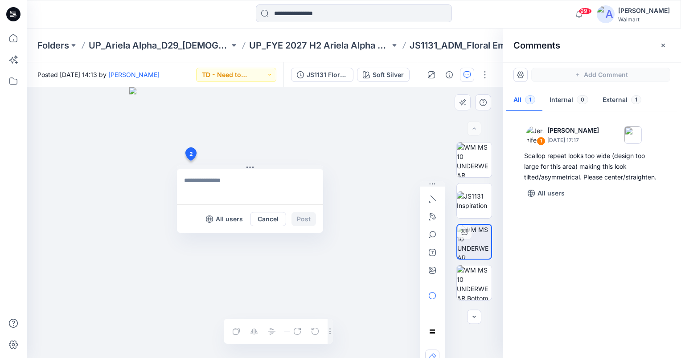
click at [190, 161] on div "2 All users Cancel Post Layer 1" at bounding box center [265, 222] width 476 height 271
click at [207, 178] on textarea at bounding box center [250, 187] width 146 height 36
type textarea "**********"
click at [296, 218] on button "Post" at bounding box center [303, 219] width 25 height 14
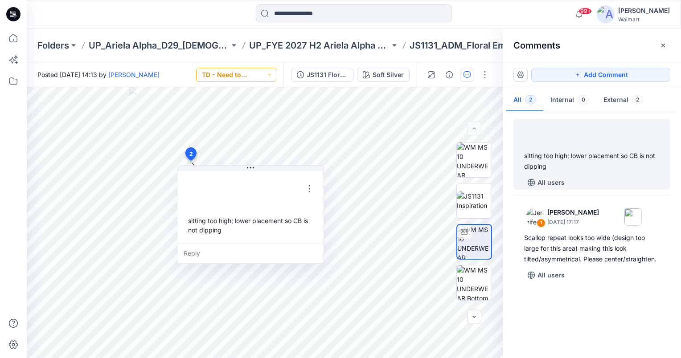
click at [263, 74] on button "TD - Need to Review" at bounding box center [236, 75] width 80 height 14
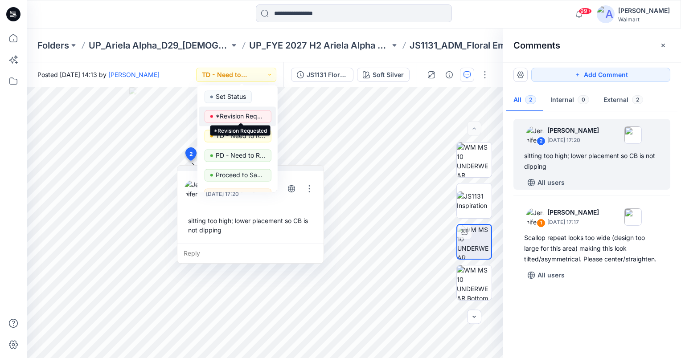
click at [238, 119] on p "*Revision Requested" at bounding box center [241, 117] width 50 height 12
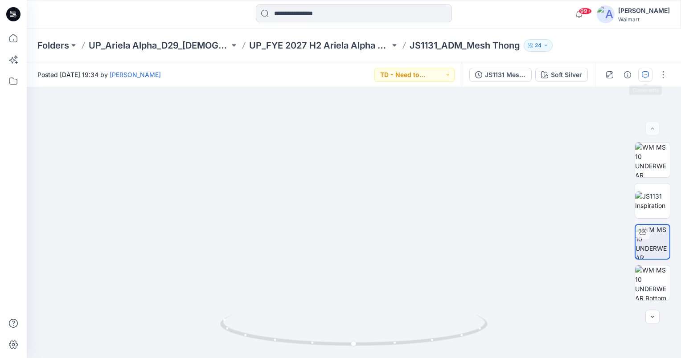
click at [645, 75] on icon "button" at bounding box center [645, 74] width 7 height 7
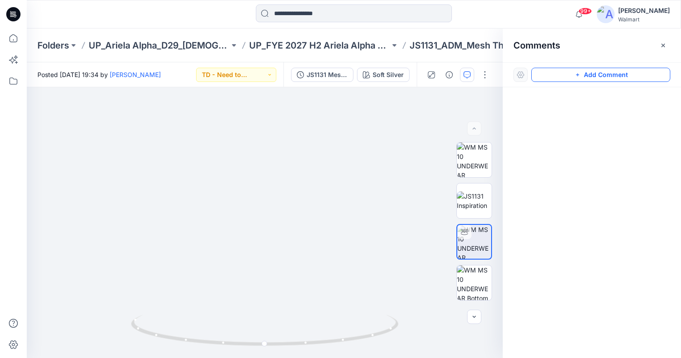
click at [569, 78] on button "Add Comment" at bounding box center [600, 75] width 139 height 14
click at [361, 132] on div "1" at bounding box center [265, 222] width 476 height 271
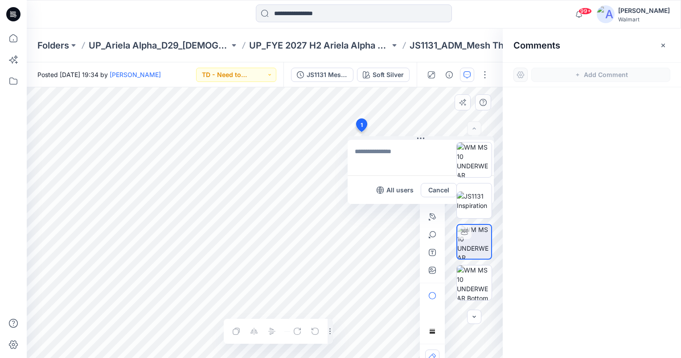
click at [373, 151] on textarea at bounding box center [421, 158] width 146 height 36
type textarea "**********"
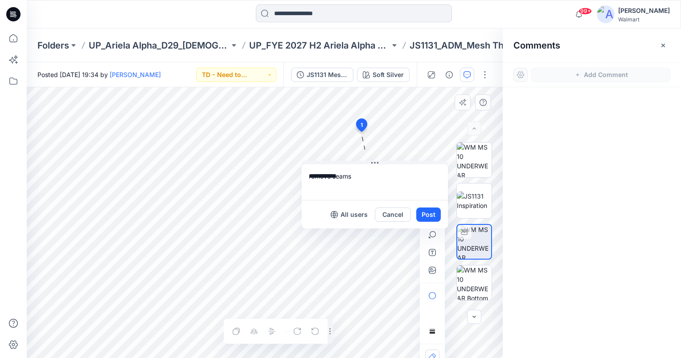
drag, startPoint x: 391, startPoint y: 136, endPoint x: 437, endPoint y: 211, distance: 87.6
click at [340, 164] on button at bounding box center [375, 163] width 146 height 5
click at [427, 217] on button "Post" at bounding box center [423, 217] width 25 height 14
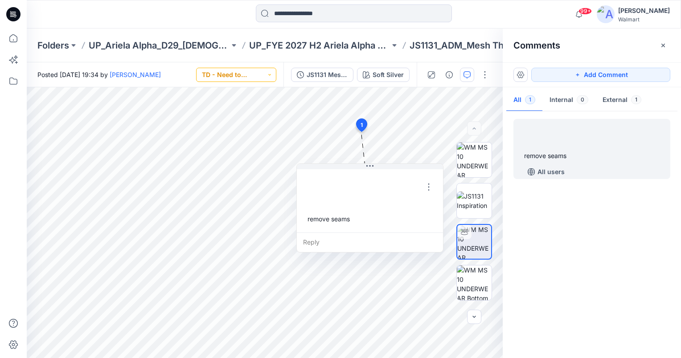
click at [258, 77] on button "TD - Need to Review" at bounding box center [236, 75] width 80 height 14
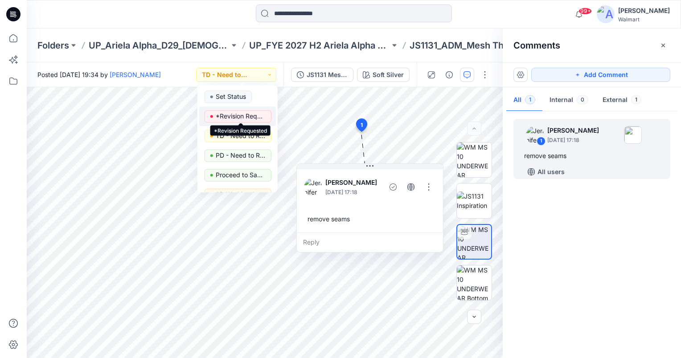
click at [246, 118] on p "*Revision Requested" at bounding box center [241, 117] width 50 height 12
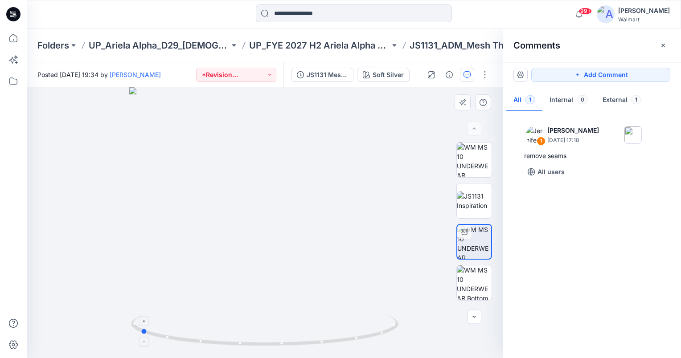
drag, startPoint x: 265, startPoint y: 345, endPoint x: 140, endPoint y: 330, distance: 125.6
click at [140, 330] on icon at bounding box center [266, 331] width 270 height 33
drag, startPoint x: 142, startPoint y: 332, endPoint x: 267, endPoint y: 336, distance: 125.3
click at [267, 336] on icon at bounding box center [266, 331] width 270 height 33
click at [593, 73] on button "Add Comment" at bounding box center [600, 75] width 139 height 14
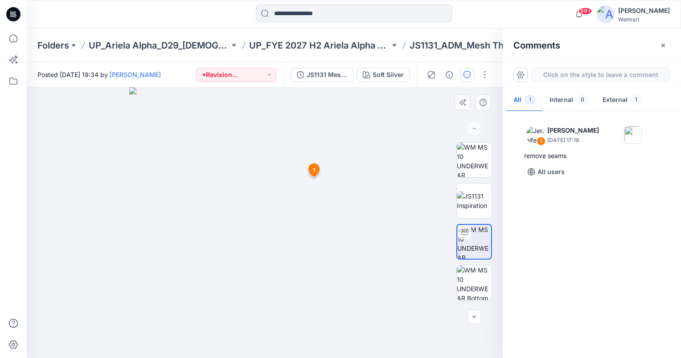
click at [192, 168] on div "2 1 [PERSON_NAME] [DATE] 17:18 remove seams Reply" at bounding box center [265, 222] width 476 height 271
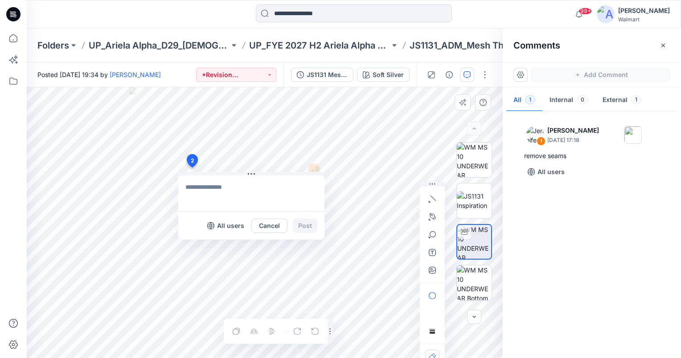
click at [198, 190] on textarea at bounding box center [251, 194] width 146 height 36
type textarea "**********"
click at [303, 226] on button "Post" at bounding box center [305, 226] width 25 height 14
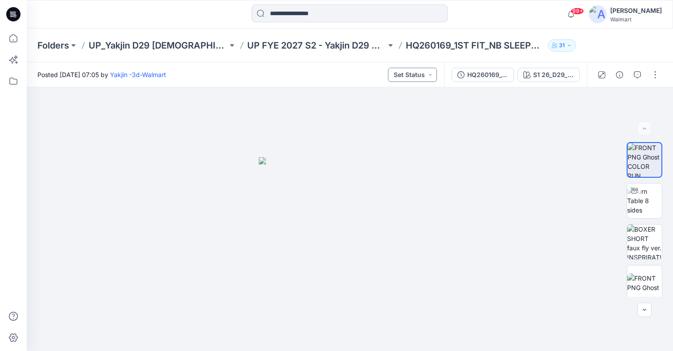
click at [425, 77] on button "Set Status" at bounding box center [412, 75] width 49 height 14
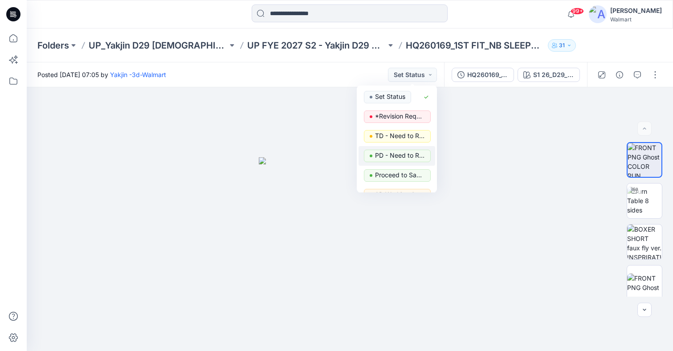
scroll to position [89, 0]
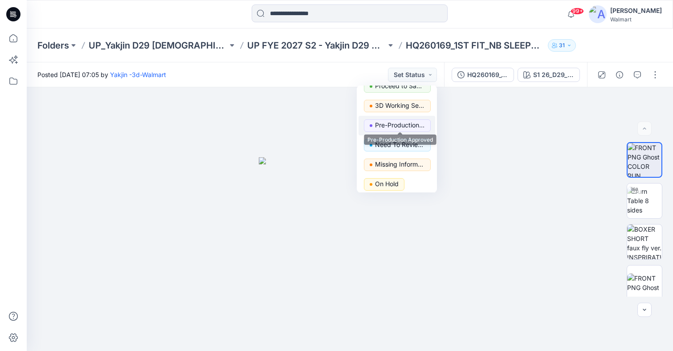
click at [409, 125] on p "Pre-Production Approved" at bounding box center [400, 125] width 50 height 12
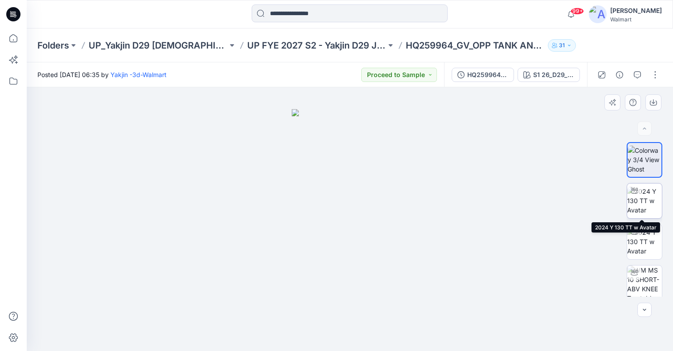
click at [646, 206] on img at bounding box center [644, 201] width 35 height 28
